Goal: Transaction & Acquisition: Subscribe to service/newsletter

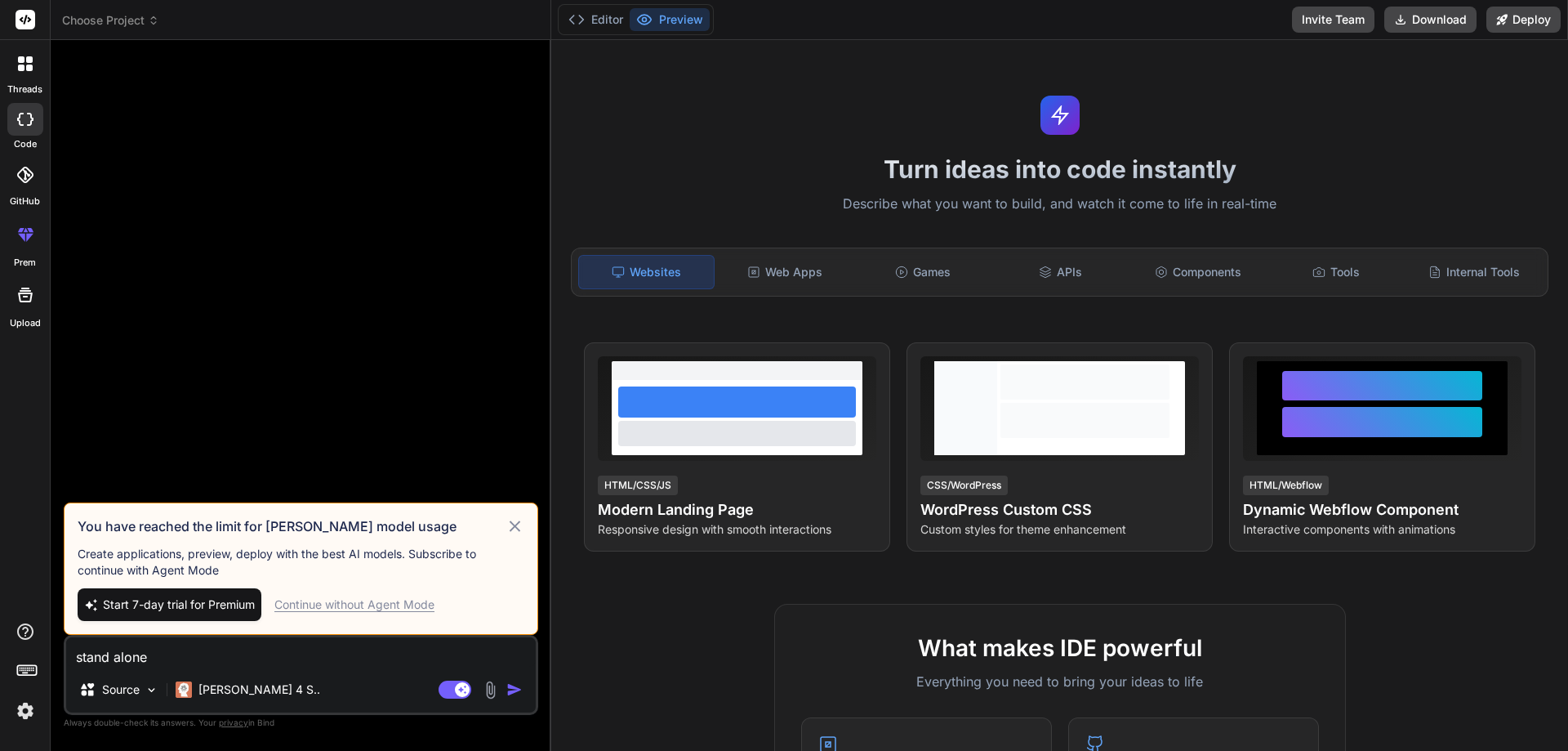
click at [22, 307] on div at bounding box center [25, 295] width 39 height 39
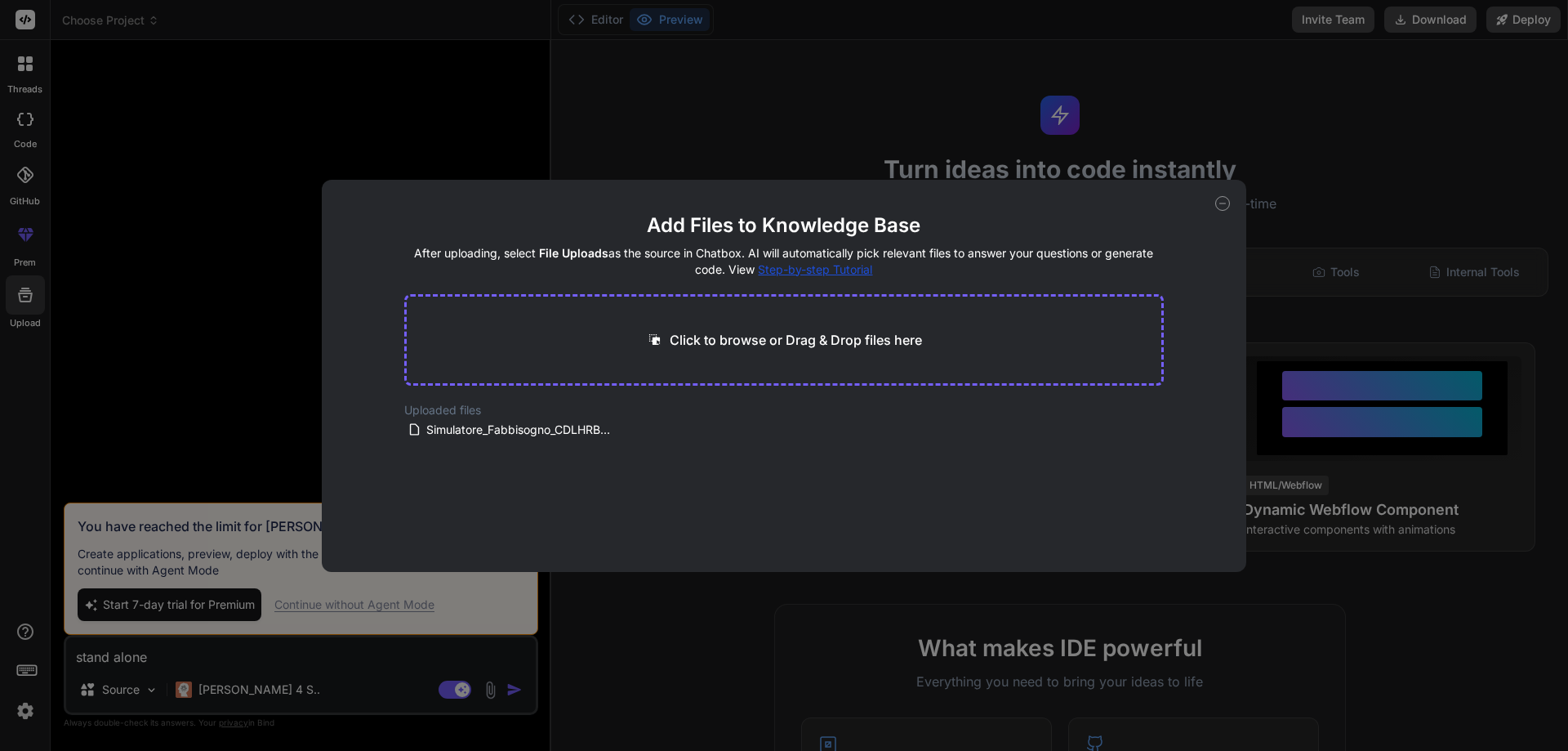
click at [1220, 201] on icon at bounding box center [1223, 203] width 15 height 15
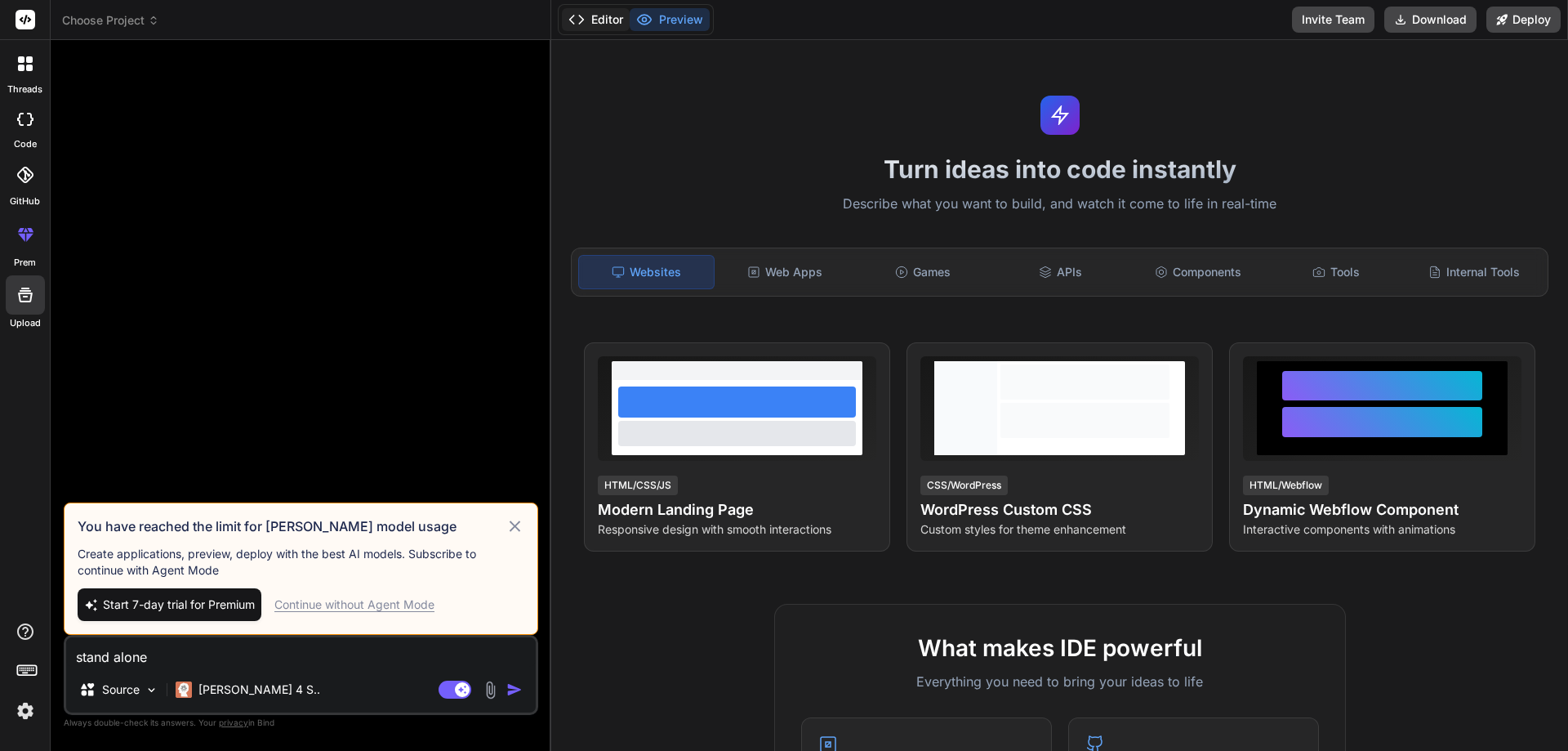
click at [608, 20] on button "Editor" at bounding box center [595, 19] width 68 height 23
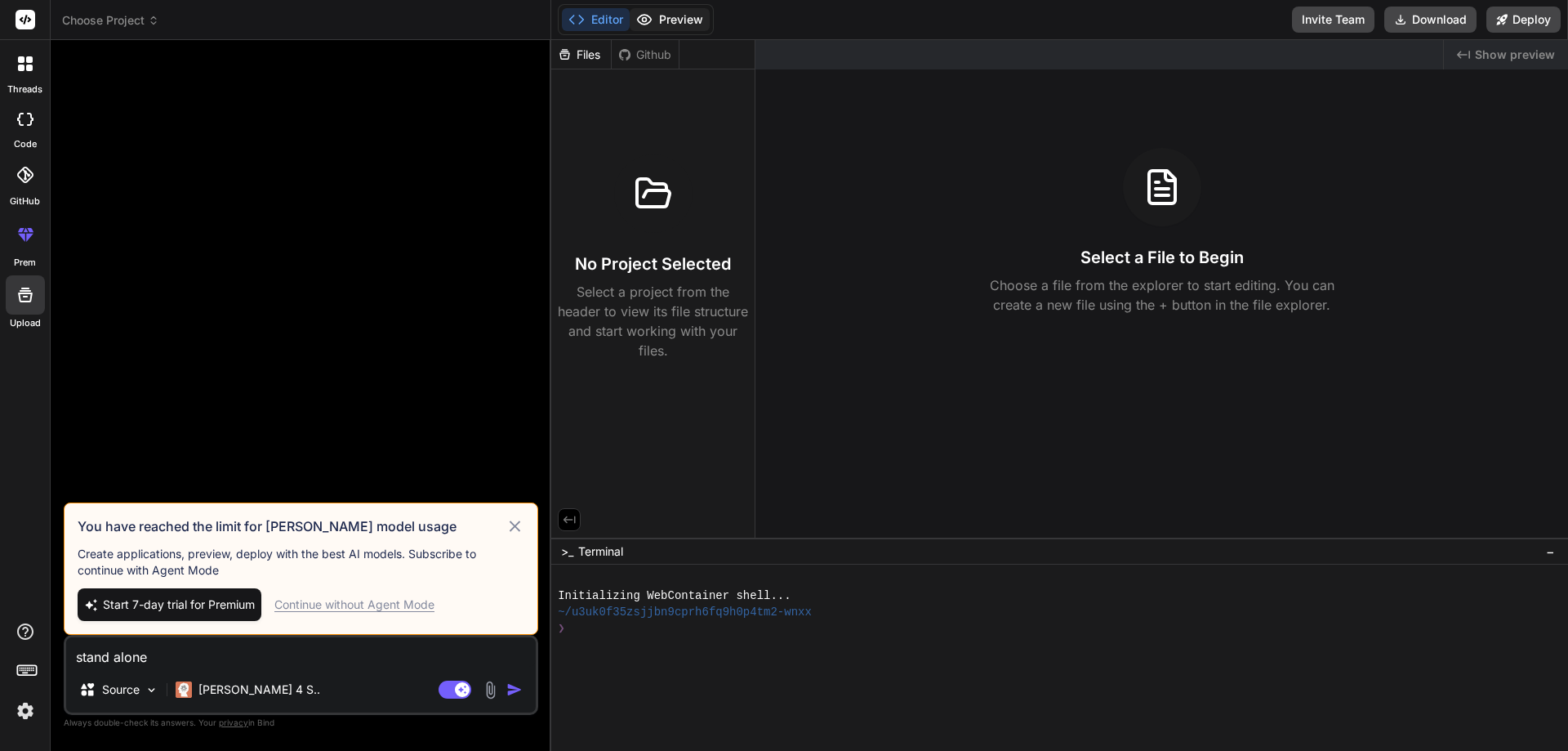
click at [653, 18] on icon at bounding box center [643, 19] width 16 height 16
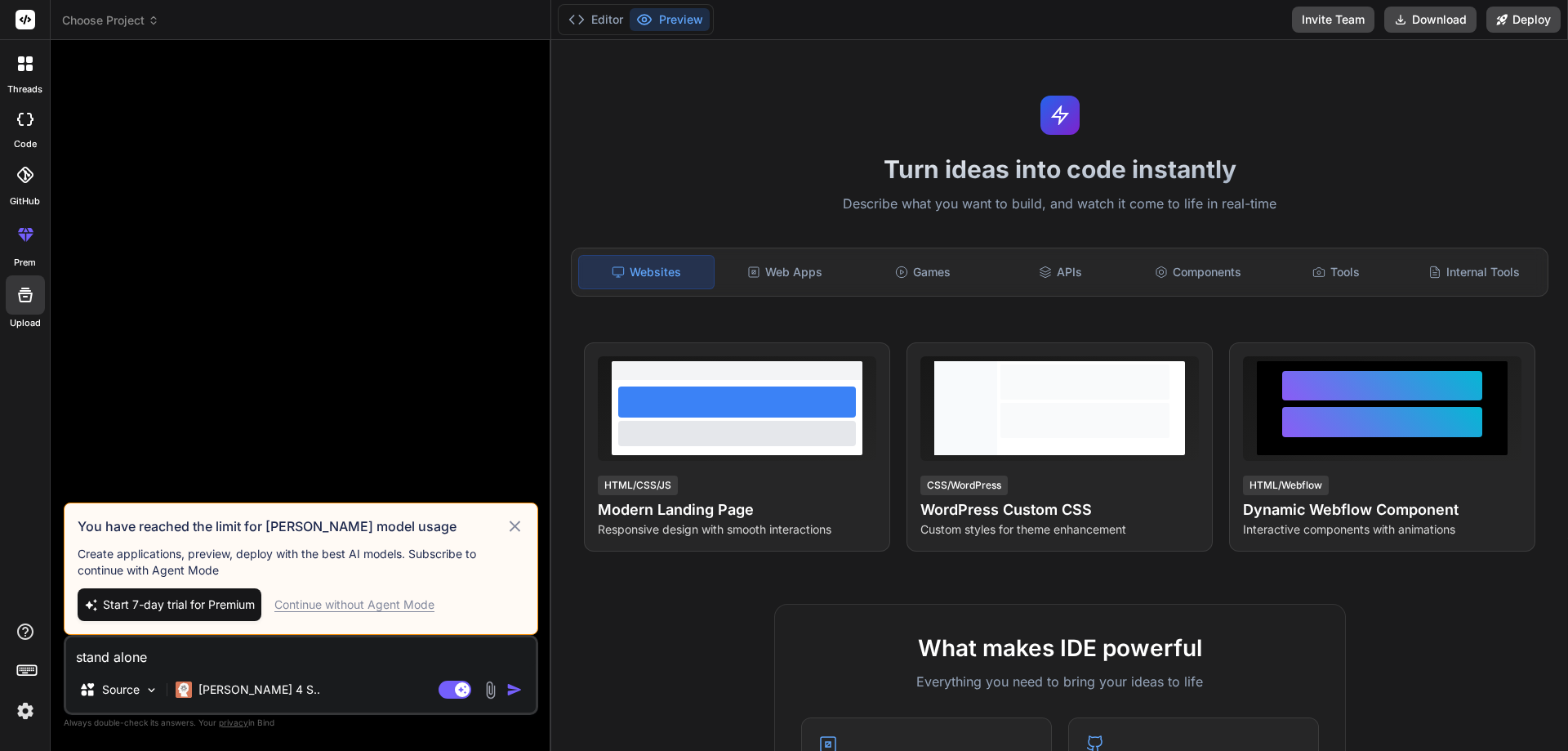
click at [185, 600] on span "Start 7-day trial for Premium" at bounding box center [179, 604] width 152 height 16
type textarea "x"
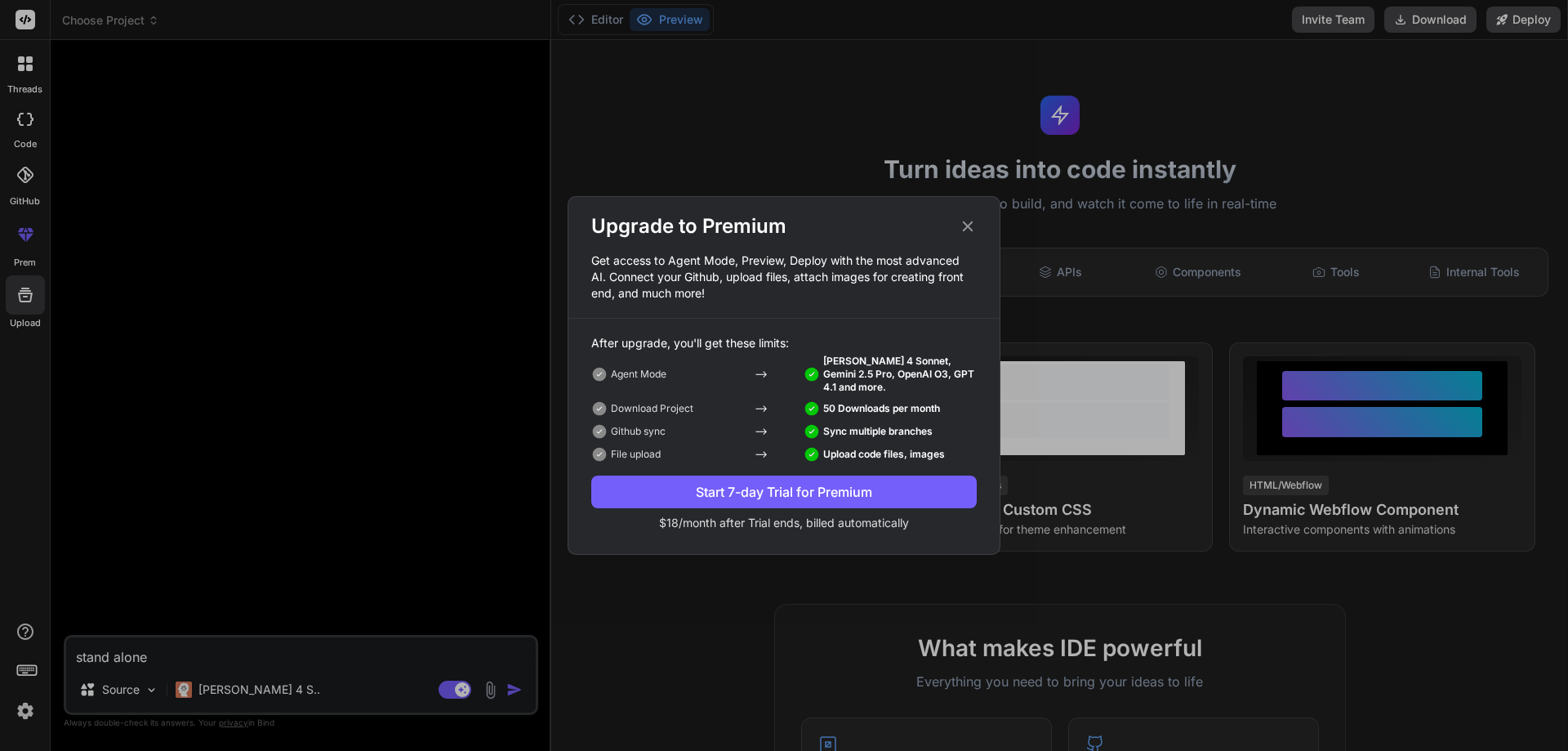
click at [725, 482] on div "Start 7-day Trial for Premium" at bounding box center [784, 491] width 385 height 19
